Goal: Information Seeking & Learning: Learn about a topic

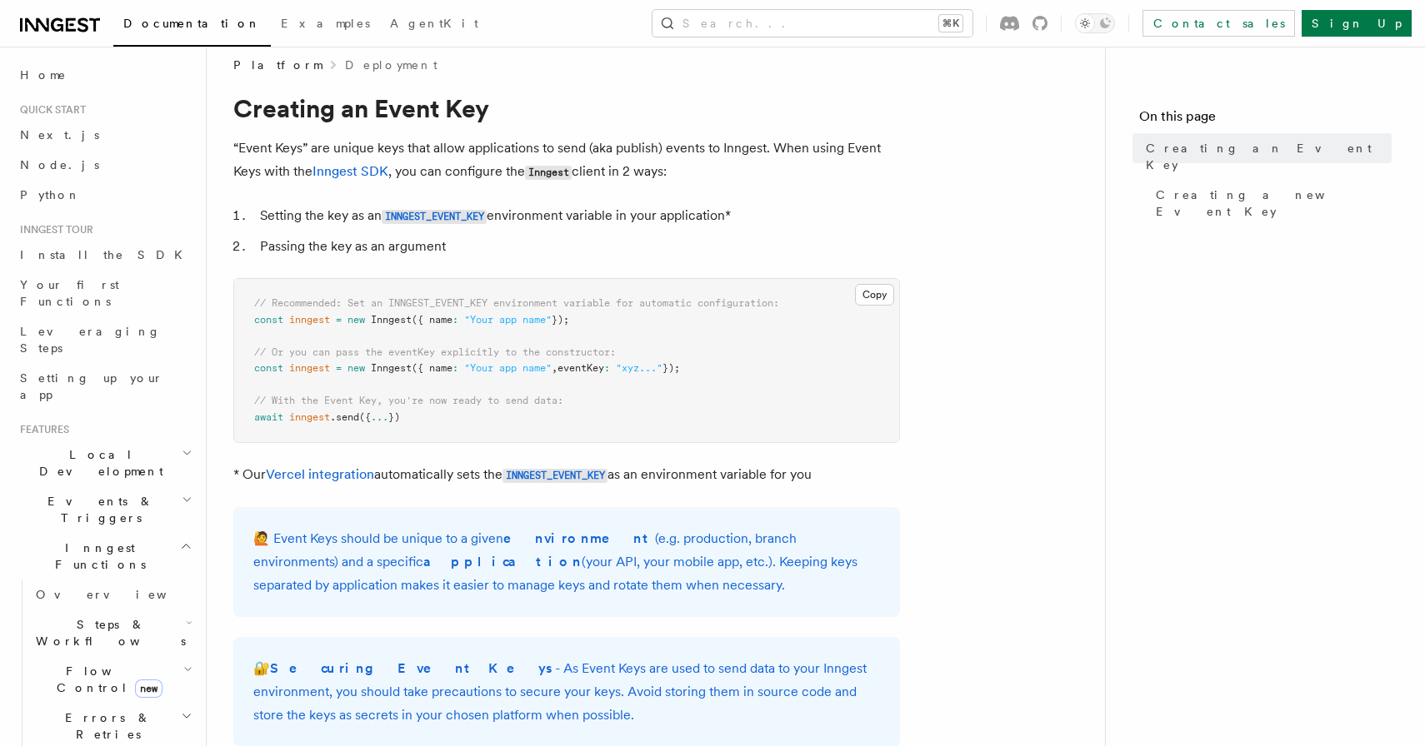
scroll to position [23, 0]
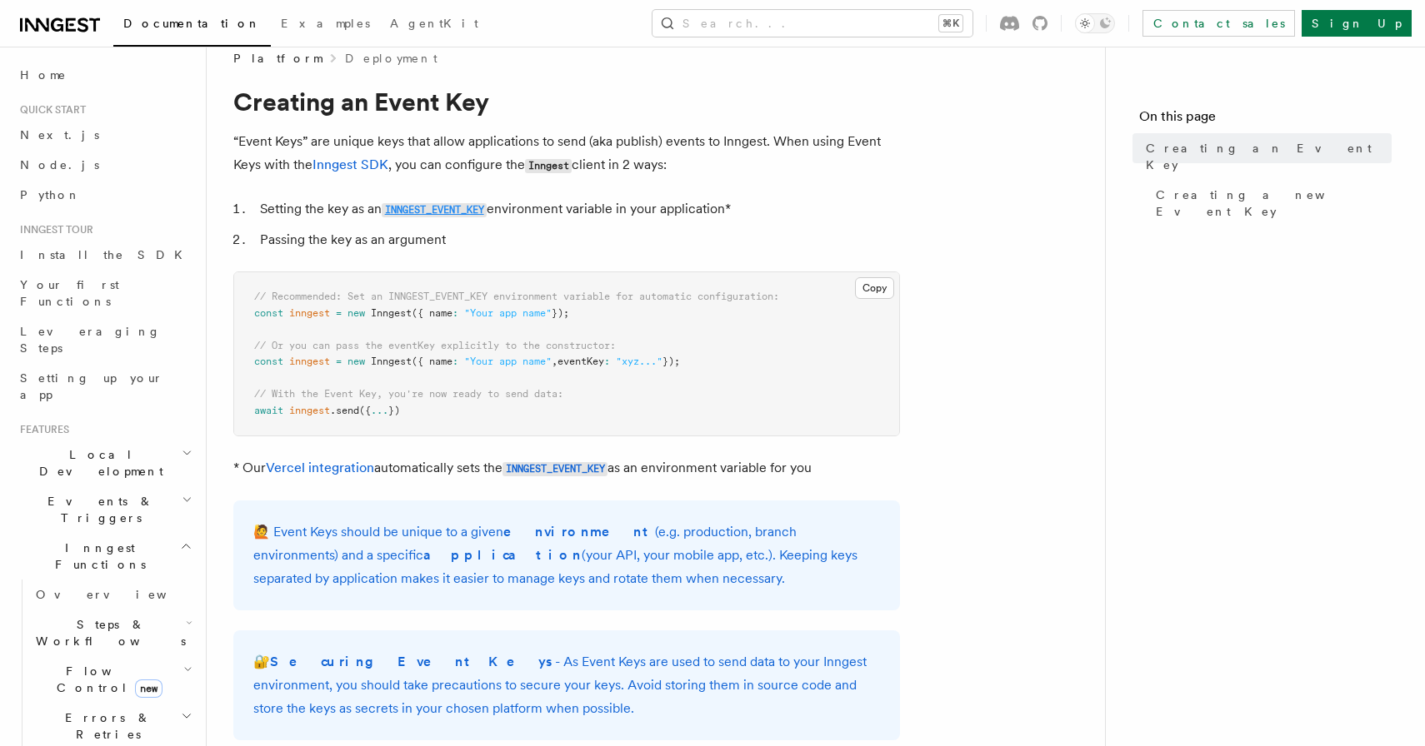
click at [450, 211] on code "INNGEST_EVENT_KEY" at bounding box center [434, 210] width 105 height 14
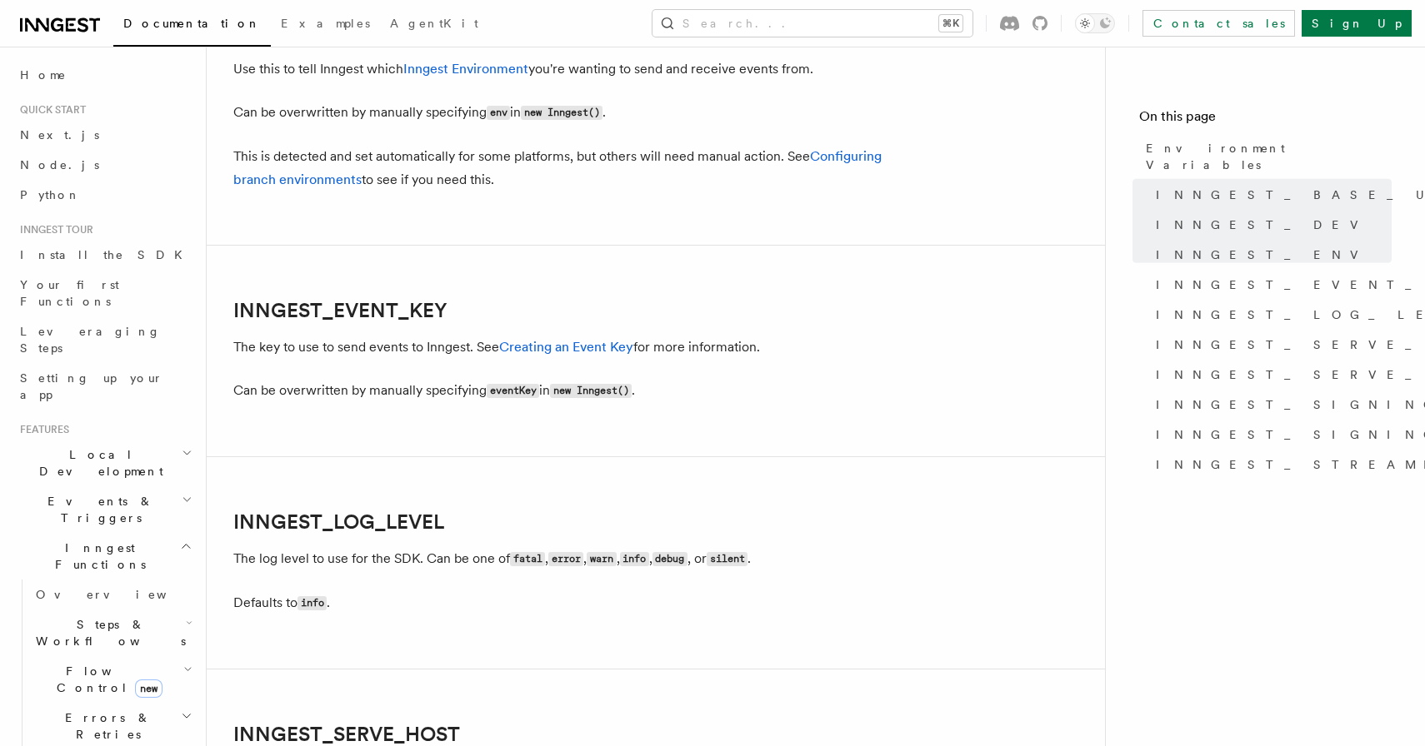
scroll to position [1901, 0]
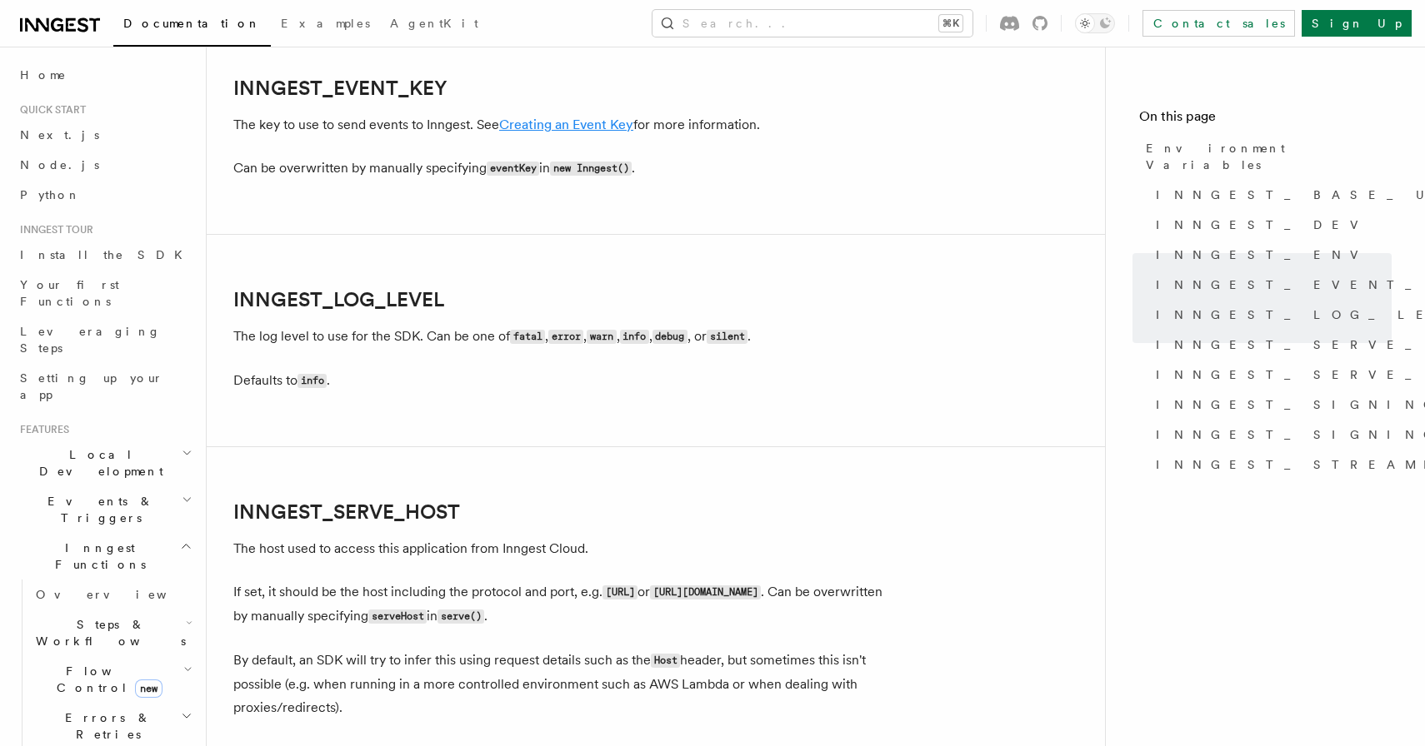
click at [581, 131] on link "Creating an Event Key" at bounding box center [566, 125] width 134 height 16
click at [560, 127] on link "Creating an Event Key" at bounding box center [566, 125] width 134 height 16
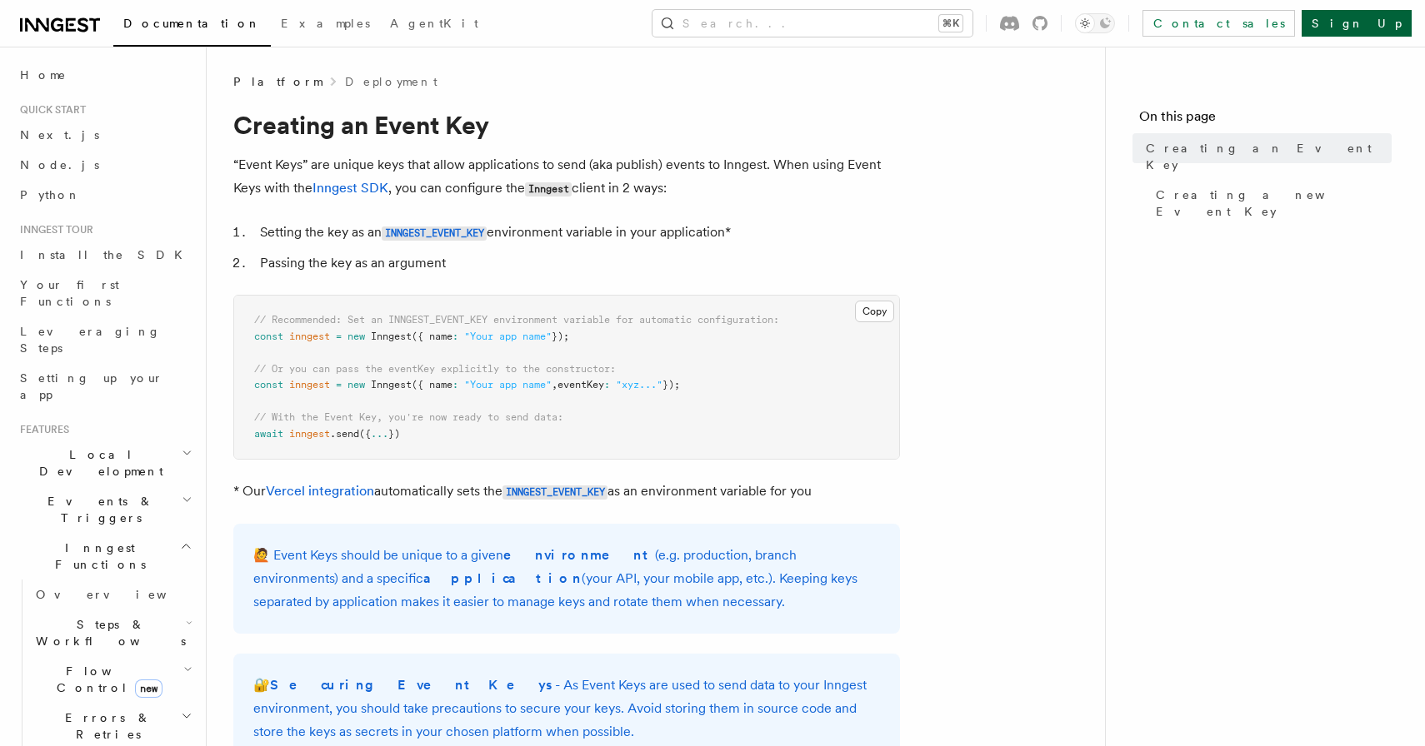
click at [1395, 29] on link "Sign Up" at bounding box center [1356, 23] width 110 height 27
click at [444, 231] on code "INNGEST_EVENT_KEY" at bounding box center [434, 234] width 105 height 14
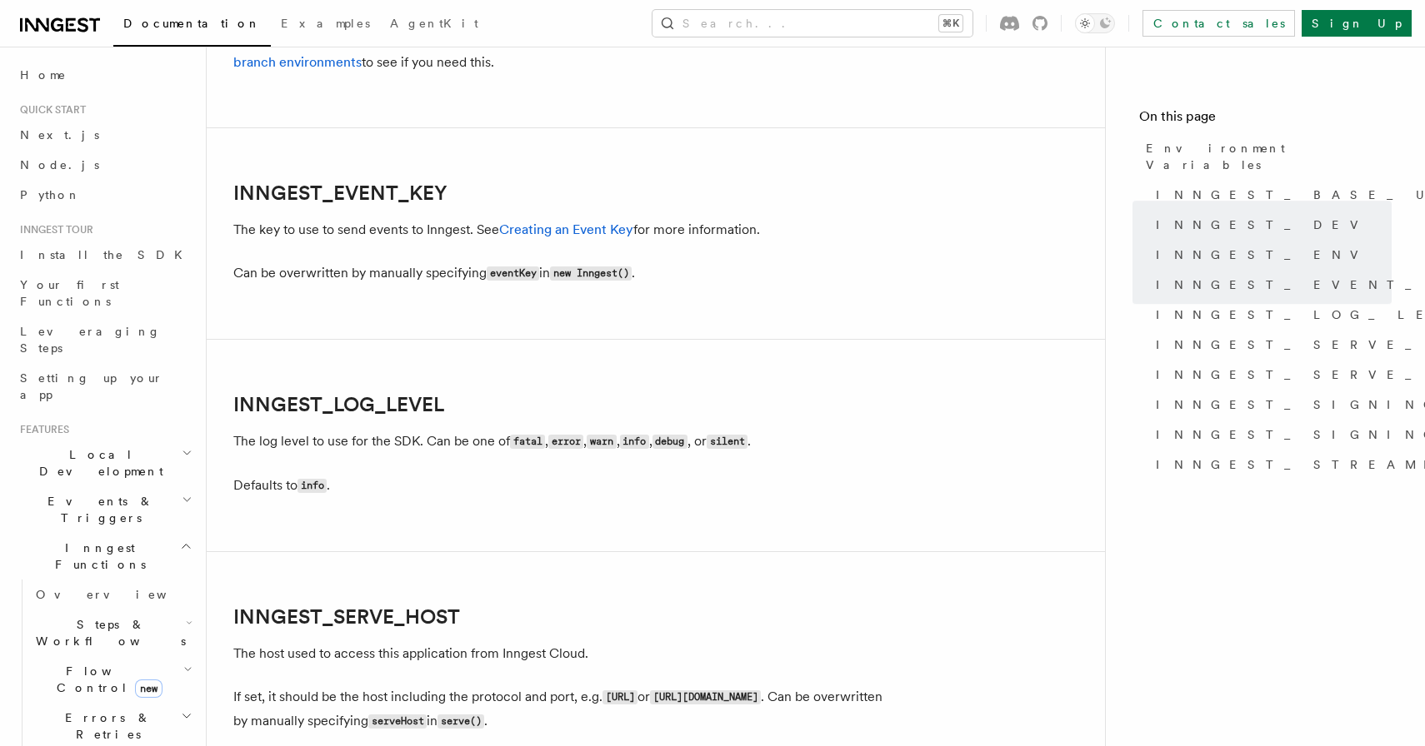
scroll to position [1901, 0]
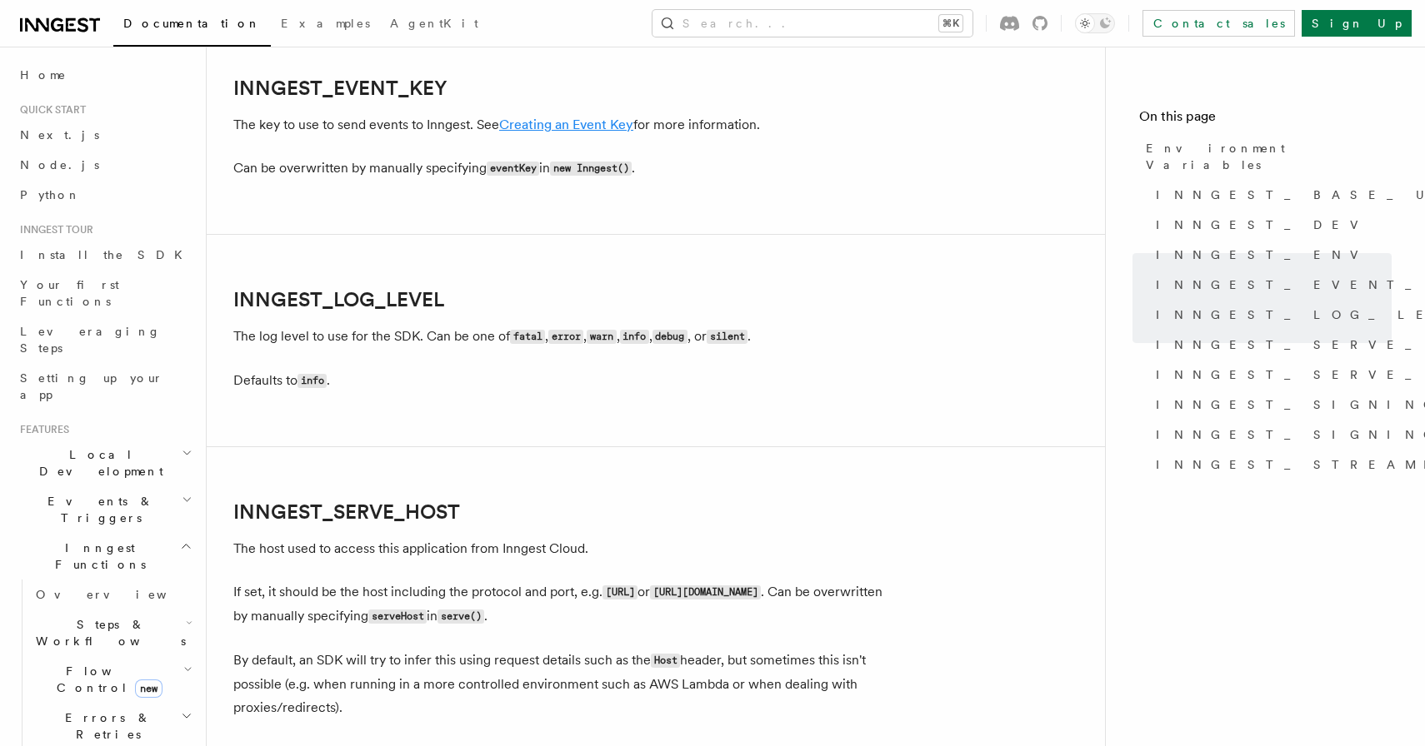
click at [547, 127] on link "Creating an Event Key" at bounding box center [566, 125] width 134 height 16
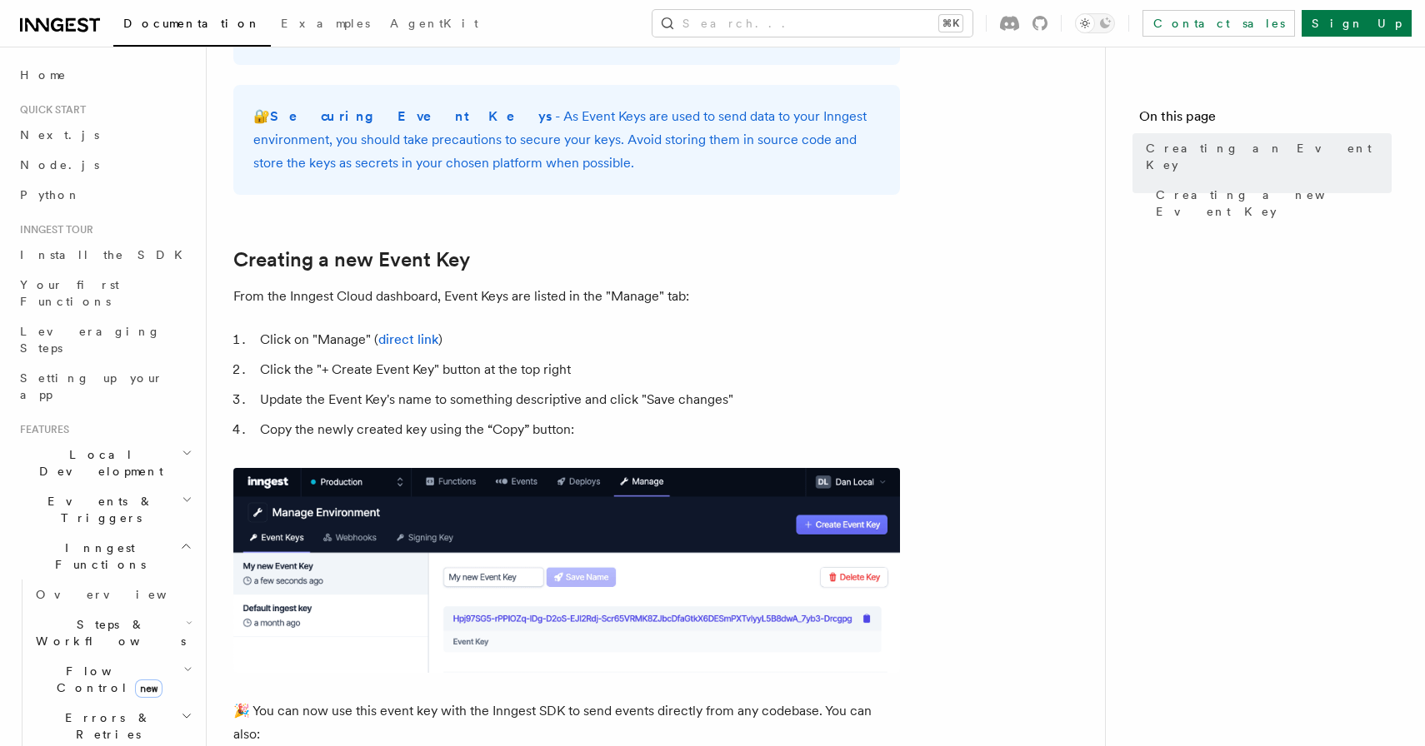
scroll to position [574, 0]
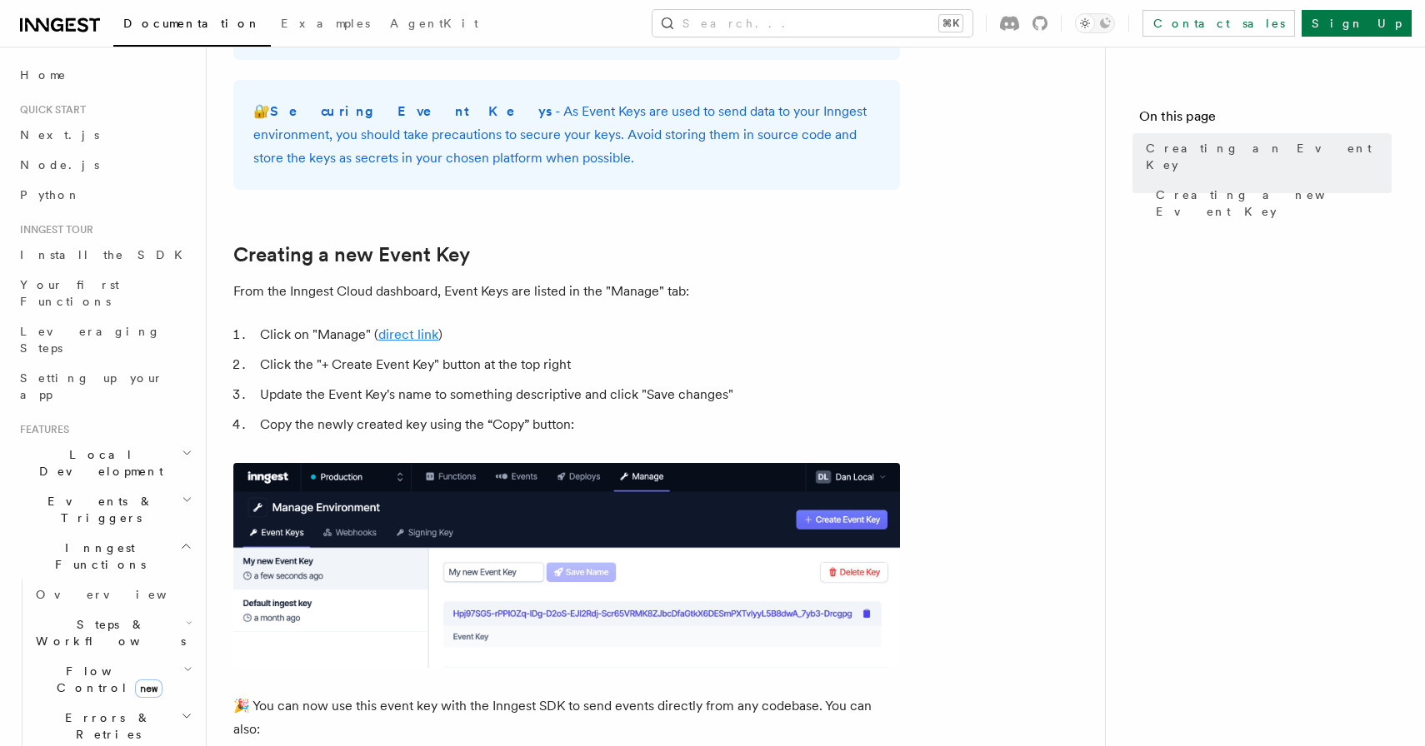
click at [407, 340] on link "direct link" at bounding box center [408, 335] width 60 height 16
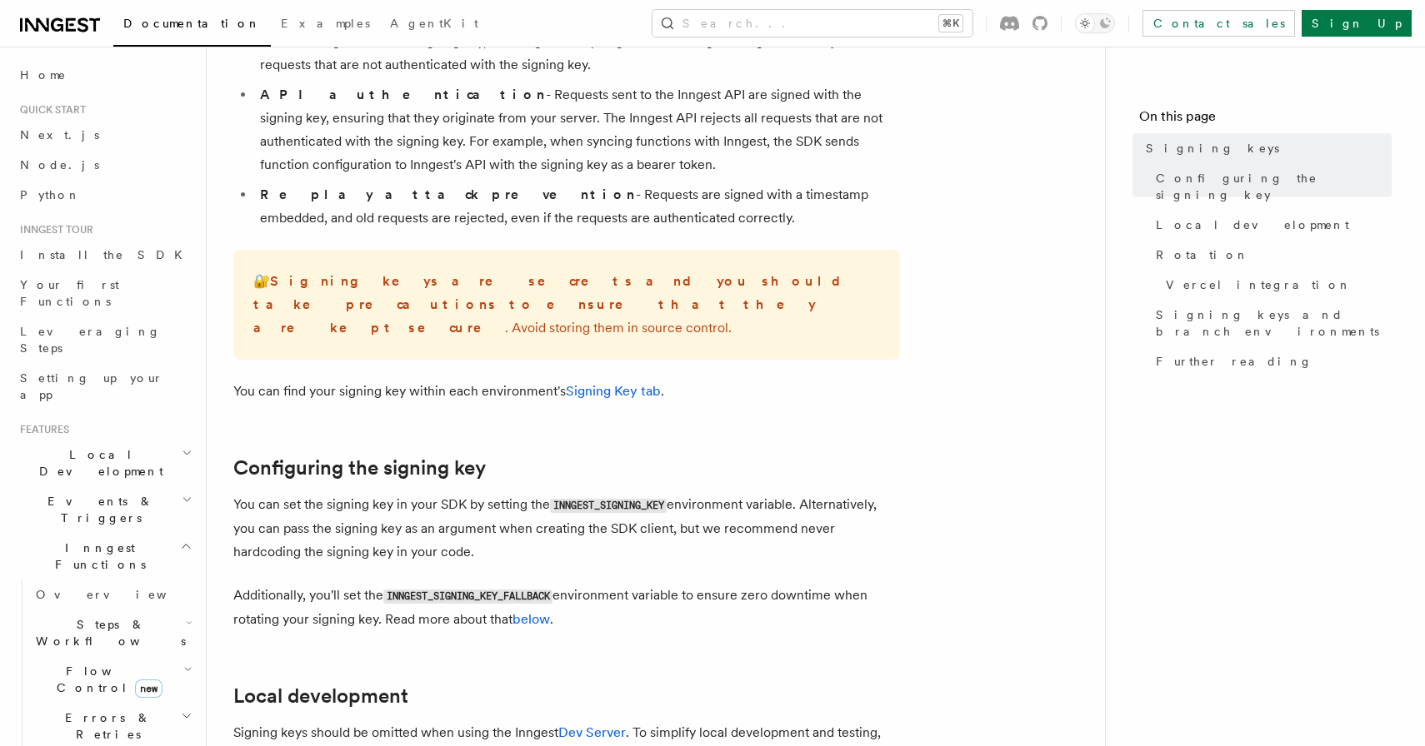
scroll to position [345, 0]
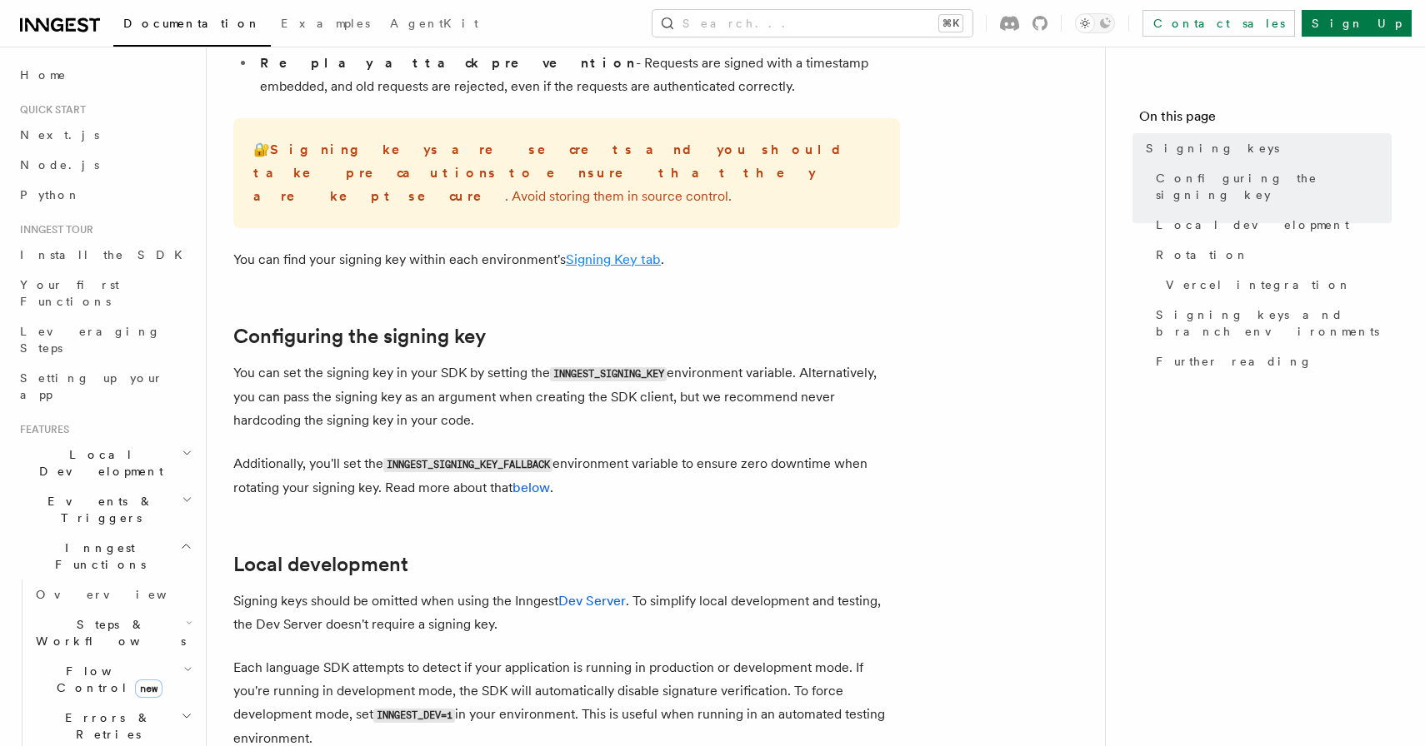
click at [607, 252] on link "Signing Key tab" at bounding box center [613, 260] width 95 height 16
